Goal: Transaction & Acquisition: Purchase product/service

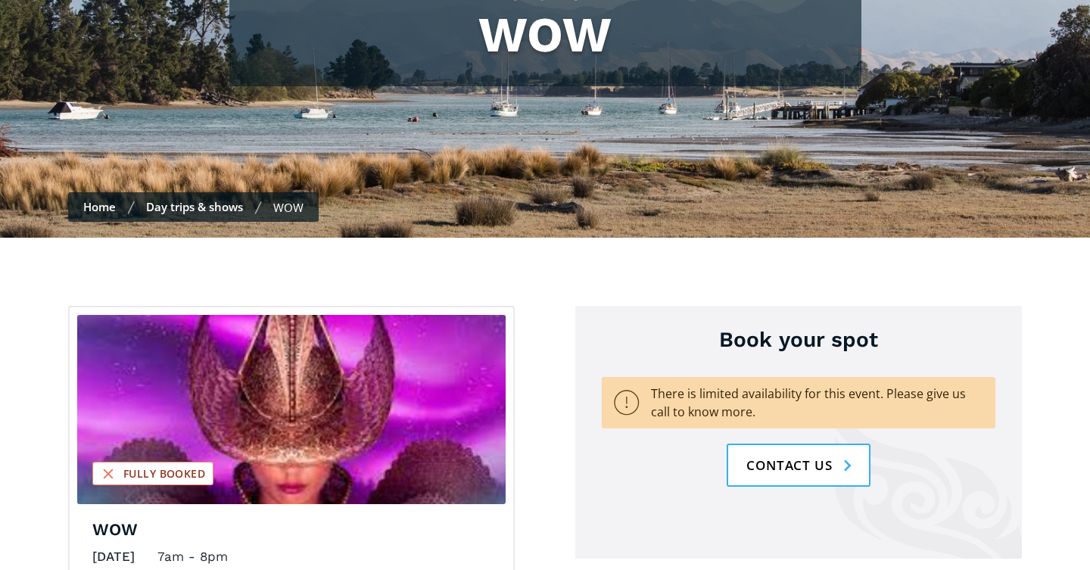
scroll to position [235, 0]
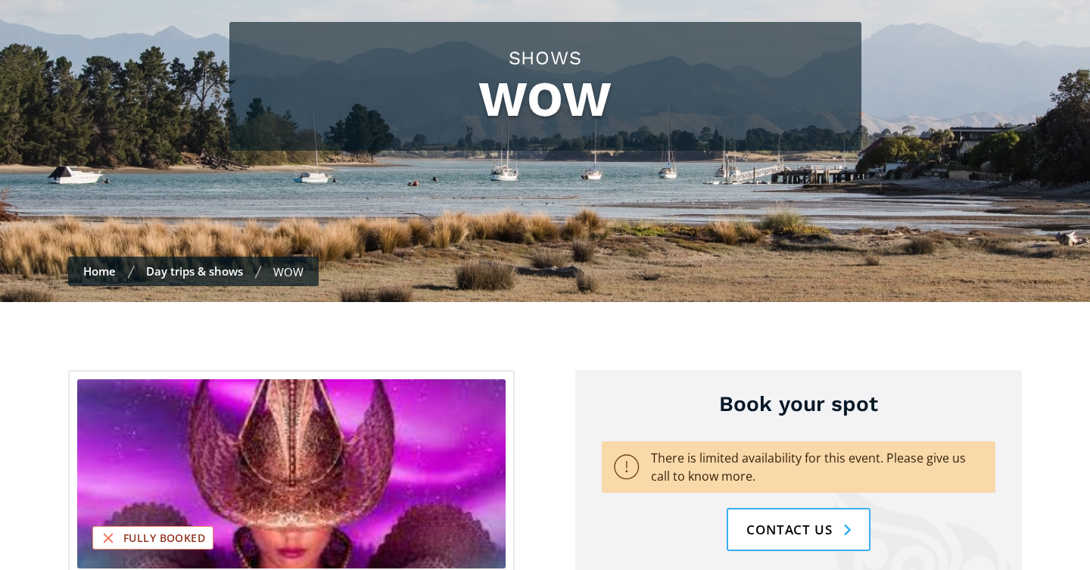
click at [285, 264] on div "WOW" at bounding box center [288, 271] width 30 height 15
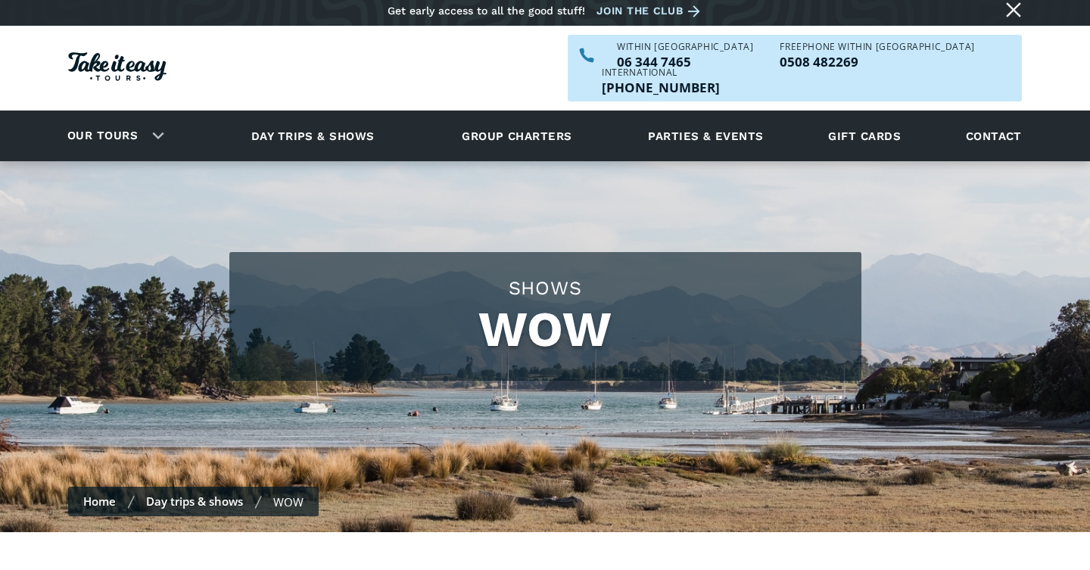
scroll to position [8, 0]
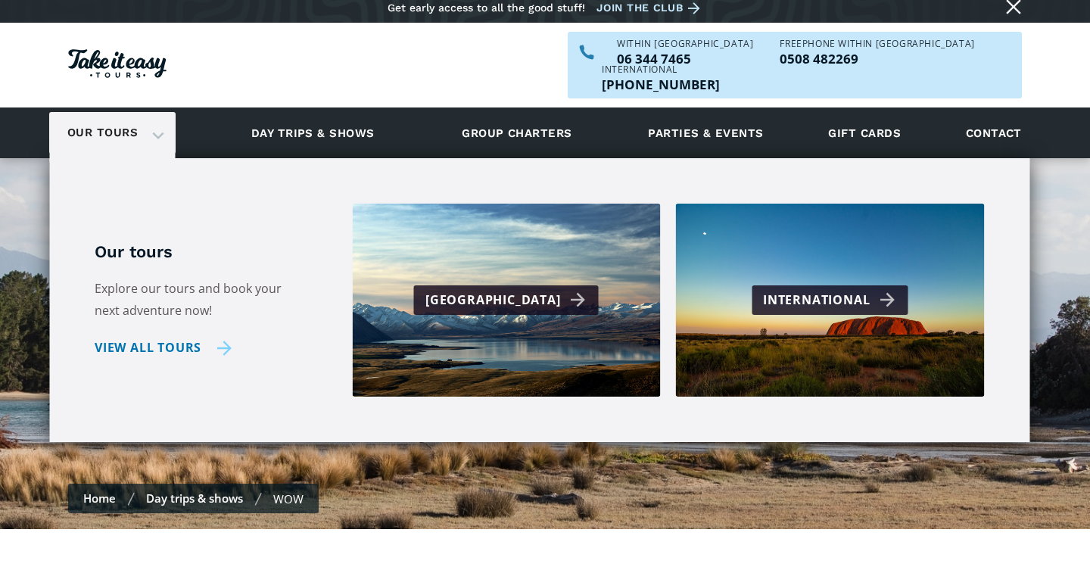
click at [182, 337] on link "View all tours" at bounding box center [163, 348] width 137 height 22
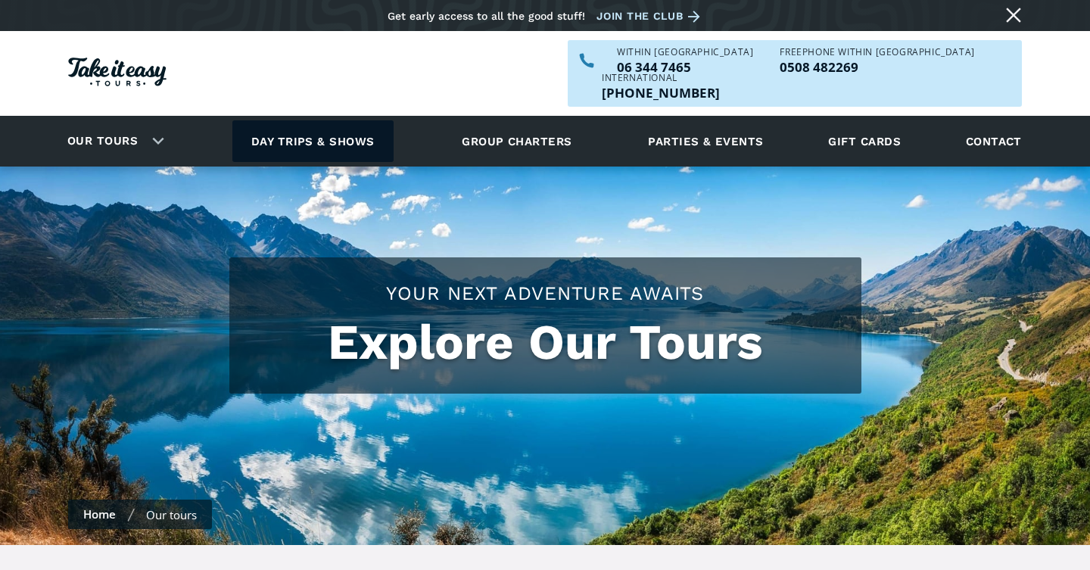
click at [297, 120] on link "Day trips & shows" at bounding box center [312, 141] width 161 height 42
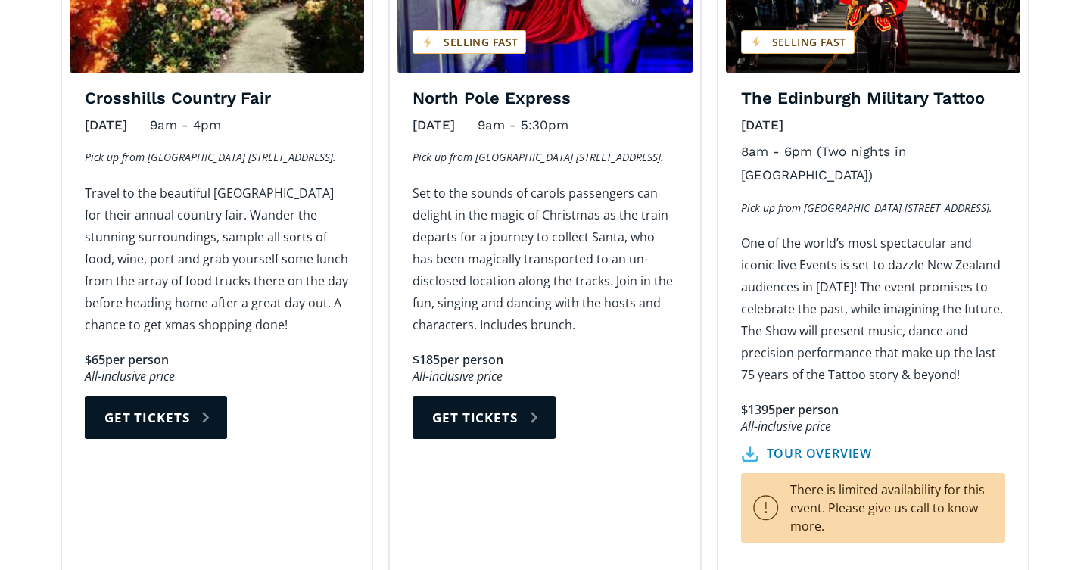
scroll to position [1953, 0]
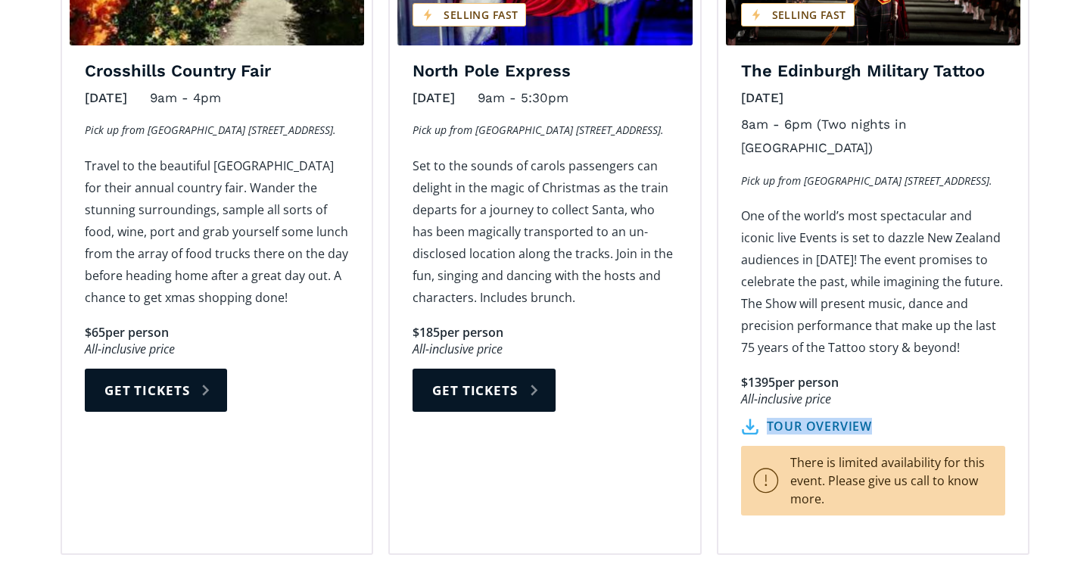
click at [795, 419] on link "tour overview" at bounding box center [806, 427] width 131 height 16
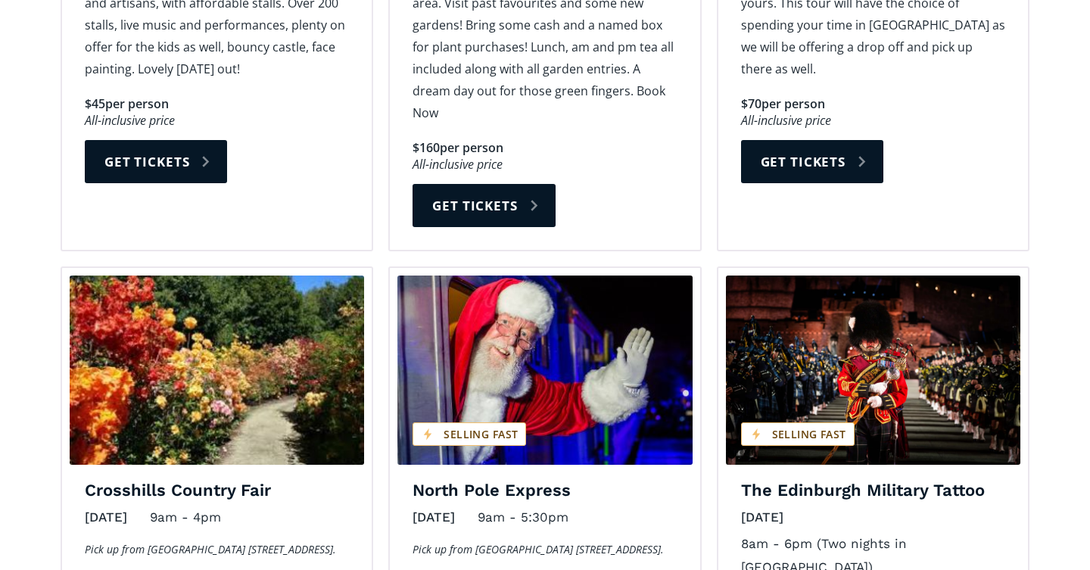
scroll to position [1541, 0]
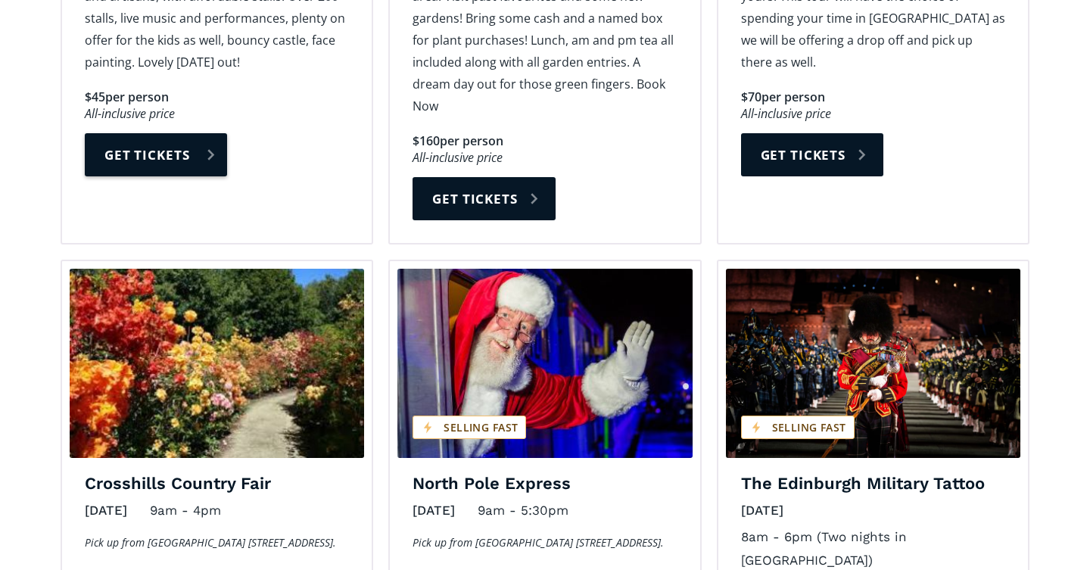
click at [171, 133] on link "Get tickets" at bounding box center [156, 154] width 142 height 43
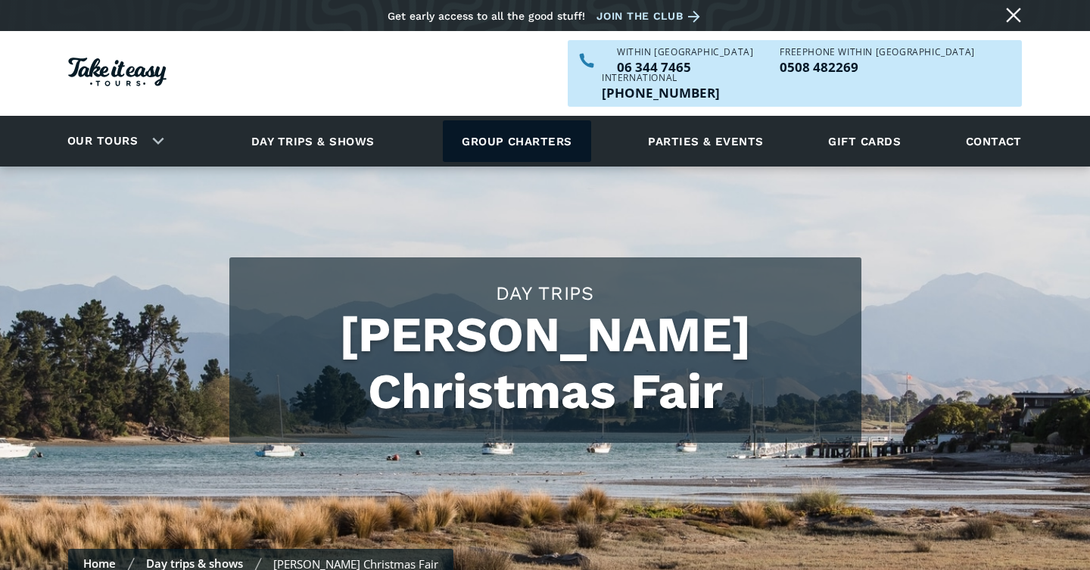
click at [508, 120] on link "Group charters" at bounding box center [517, 141] width 148 height 42
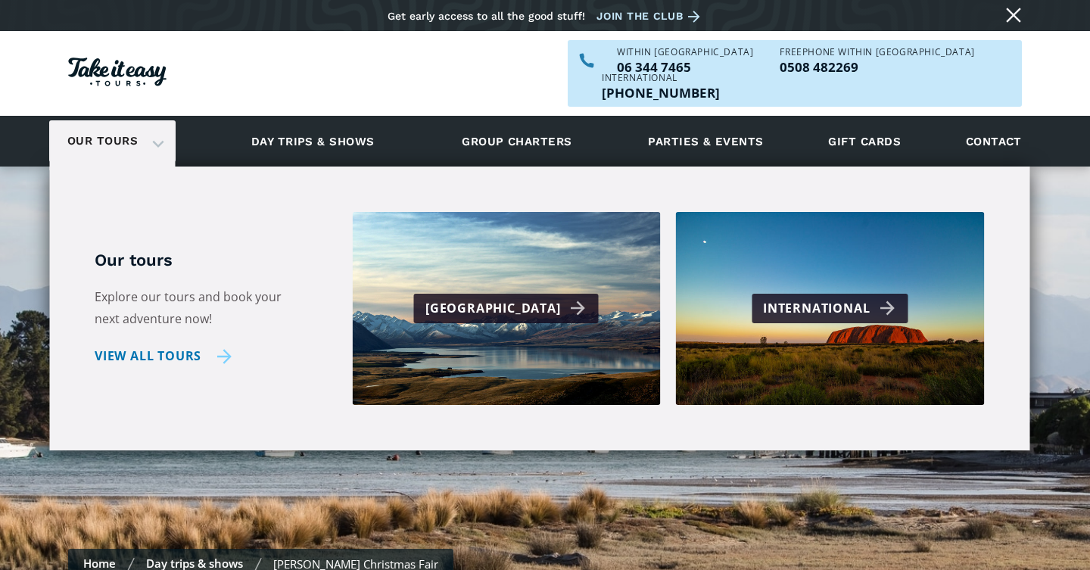
click at [126, 345] on link "View all tours" at bounding box center [163, 356] width 137 height 22
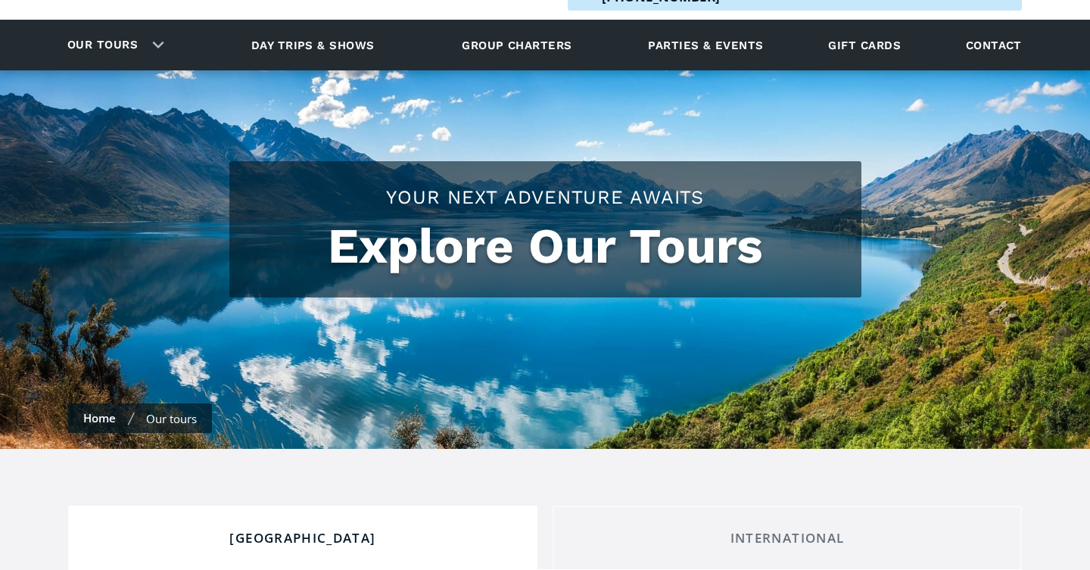
checkbox input "true"
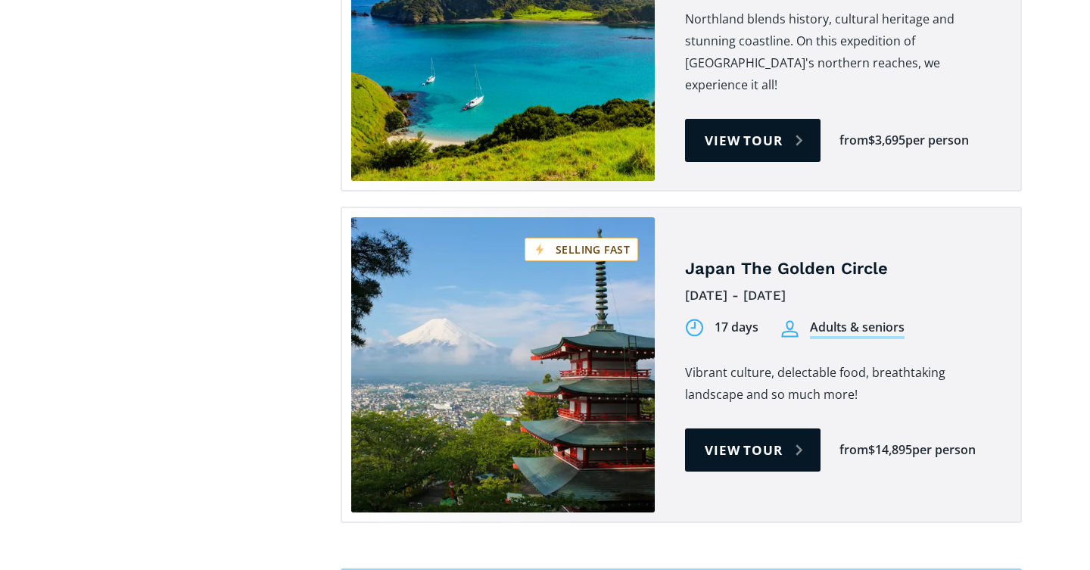
scroll to position [4700, 0]
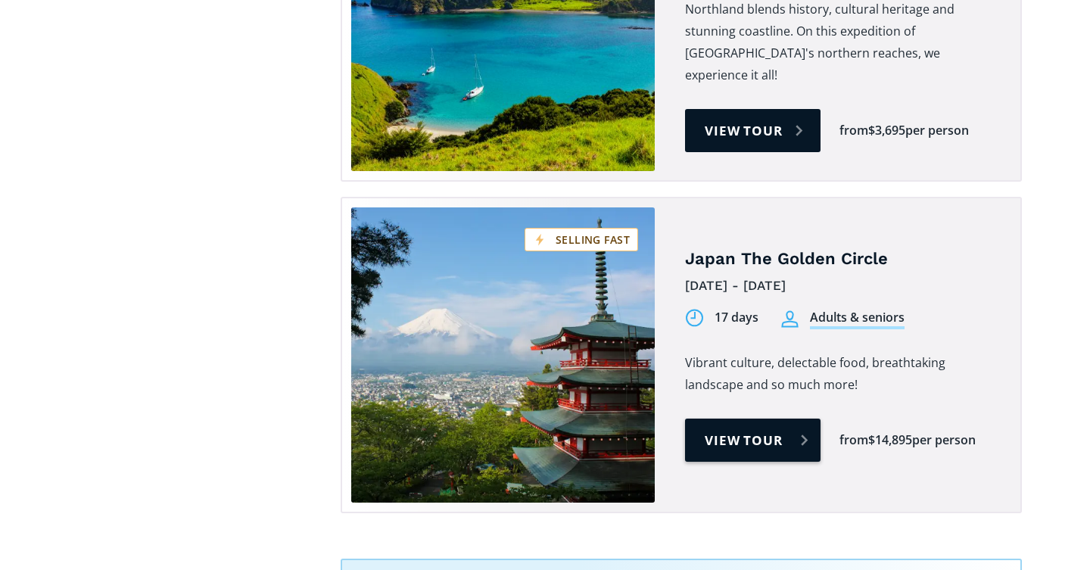
click at [735, 419] on link "View tour" at bounding box center [753, 440] width 136 height 43
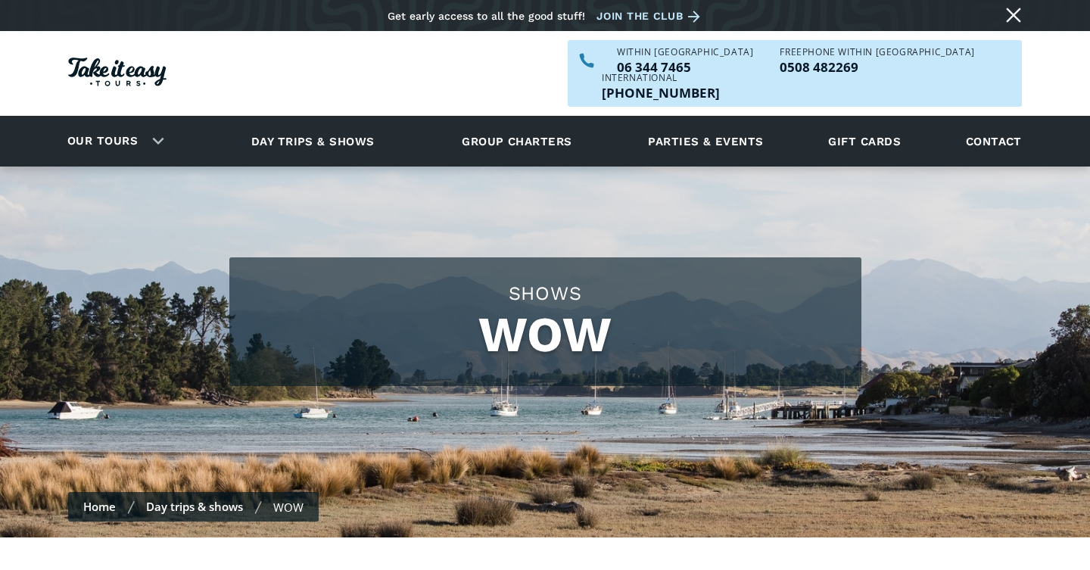
scroll to position [8, 0]
